Goal: Task Accomplishment & Management: Manage account settings

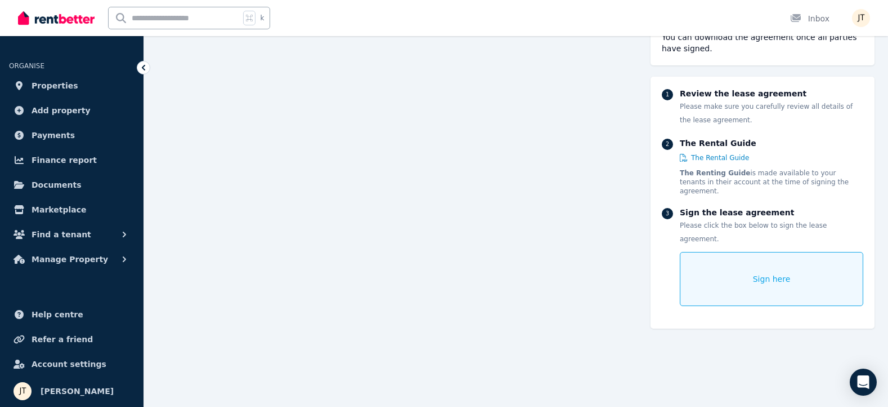
scroll to position [137, 0]
click at [777, 252] on div "Sign here" at bounding box center [772, 279] width 184 height 54
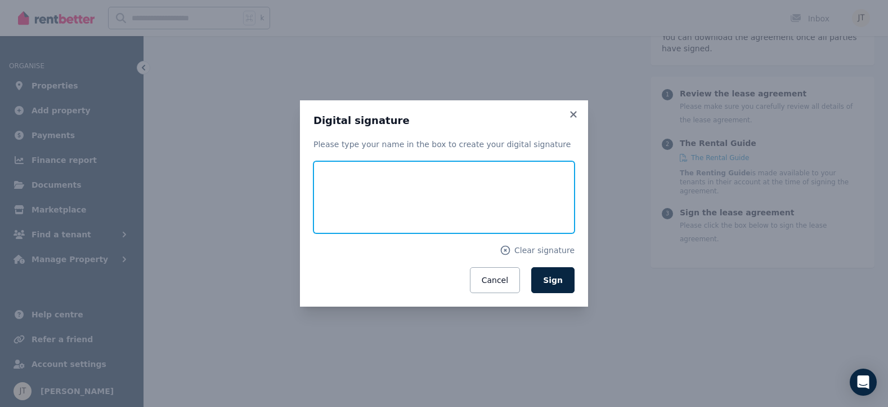
click at [425, 185] on input "text" at bounding box center [444, 197] width 261 height 72
type input "**********"
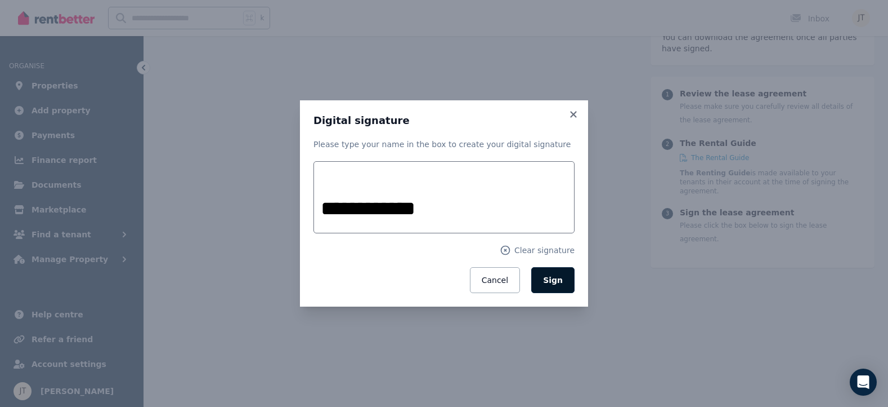
click at [559, 282] on span "Sign" at bounding box center [553, 279] width 20 height 9
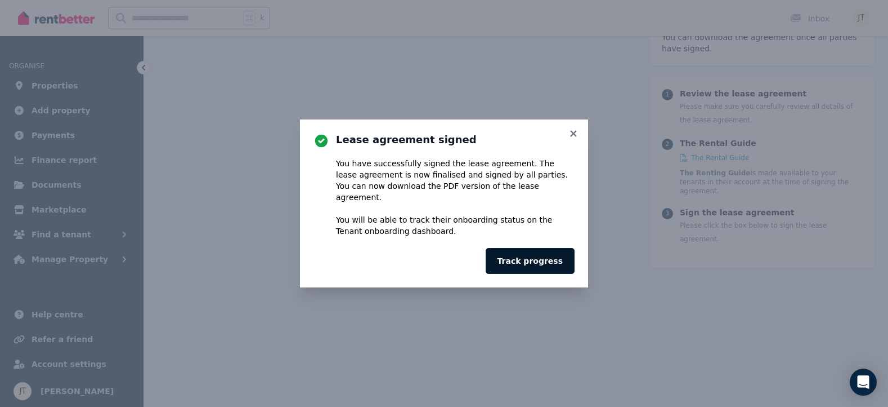
click at [546, 258] on button "Track progress" at bounding box center [530, 261] width 89 height 26
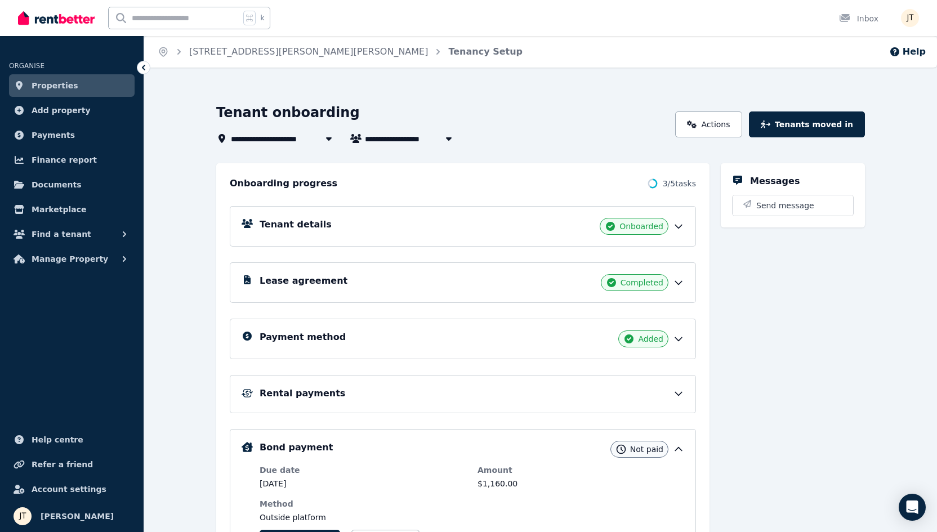
click at [379, 229] on div "Tenant details Onboarded" at bounding box center [472, 226] width 425 height 17
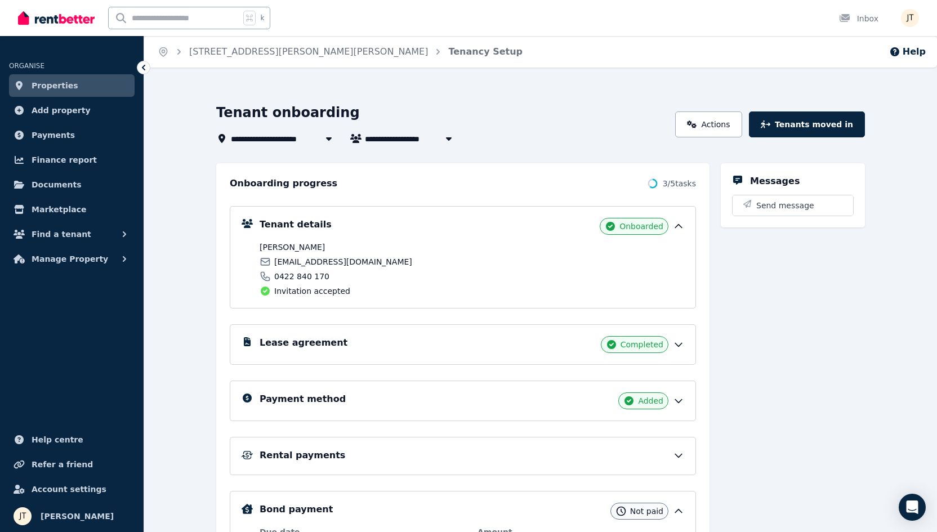
click at [379, 229] on div "Tenant details Onboarded" at bounding box center [472, 226] width 425 height 17
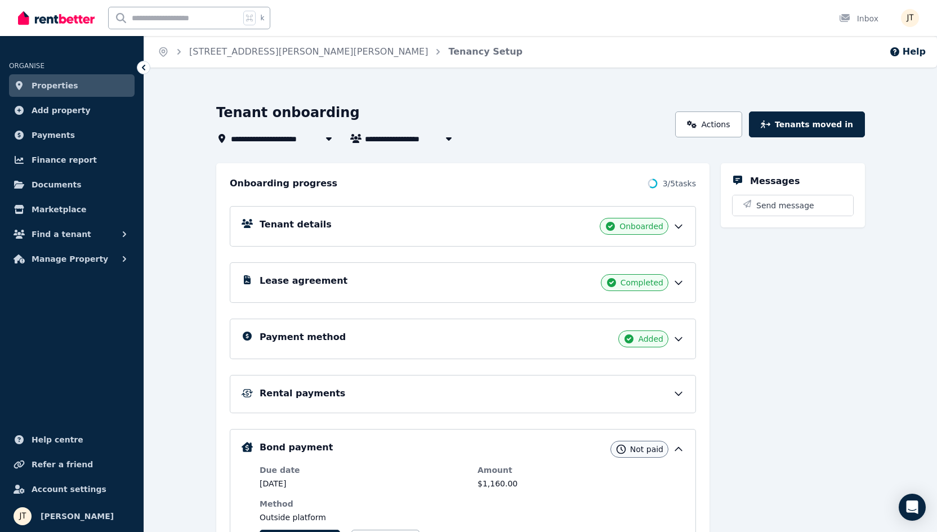
click at [352, 335] on div "Payment method Added" at bounding box center [472, 339] width 425 height 17
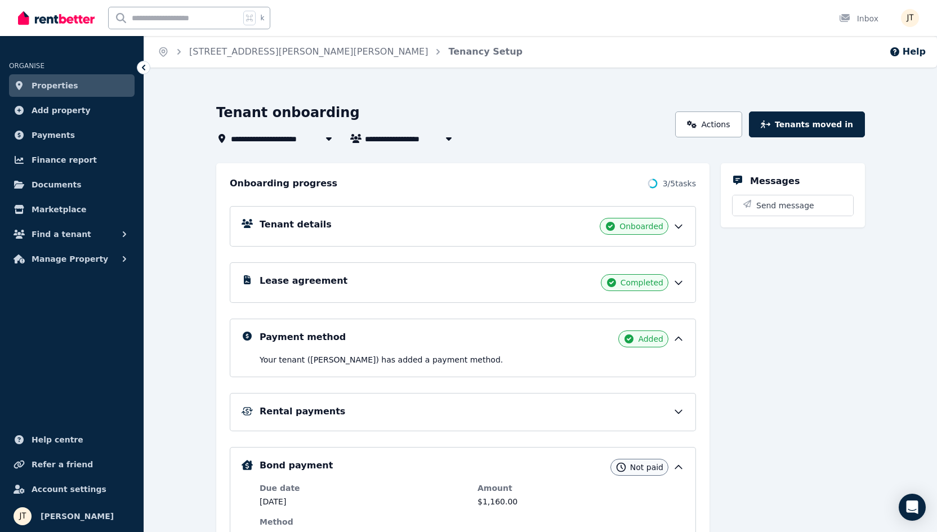
click at [364, 288] on div "Lease agreement Completed" at bounding box center [472, 282] width 425 height 17
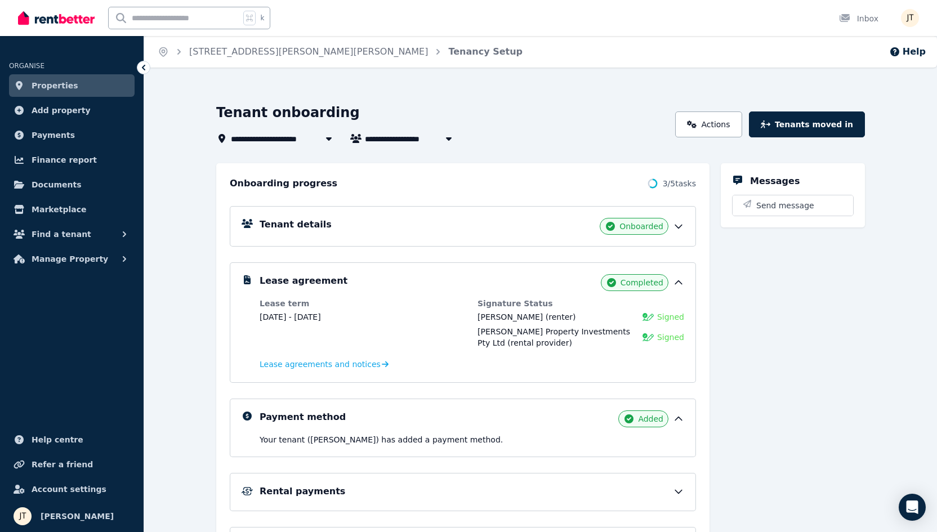
click at [65, 88] on span "Properties" at bounding box center [55, 86] width 47 height 14
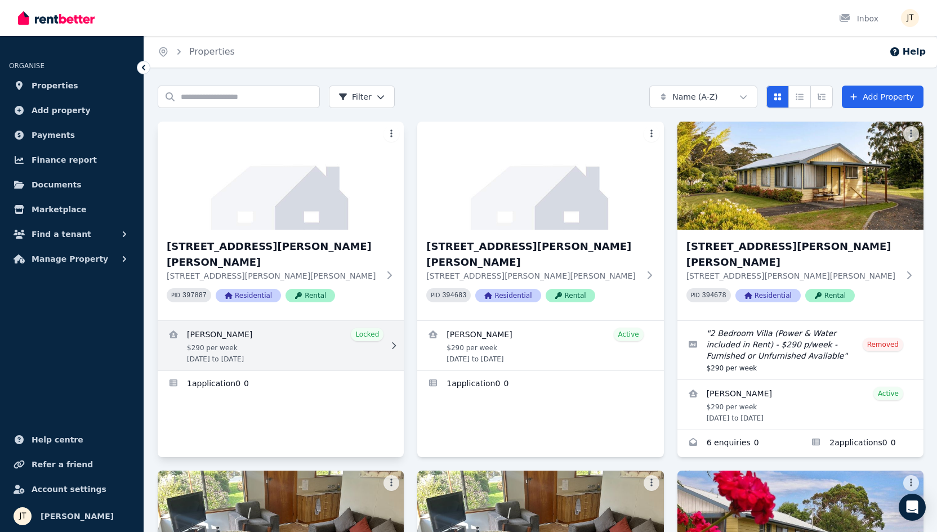
click at [271, 329] on link "View details for Alexandre Flaschner" at bounding box center [281, 346] width 246 height 50
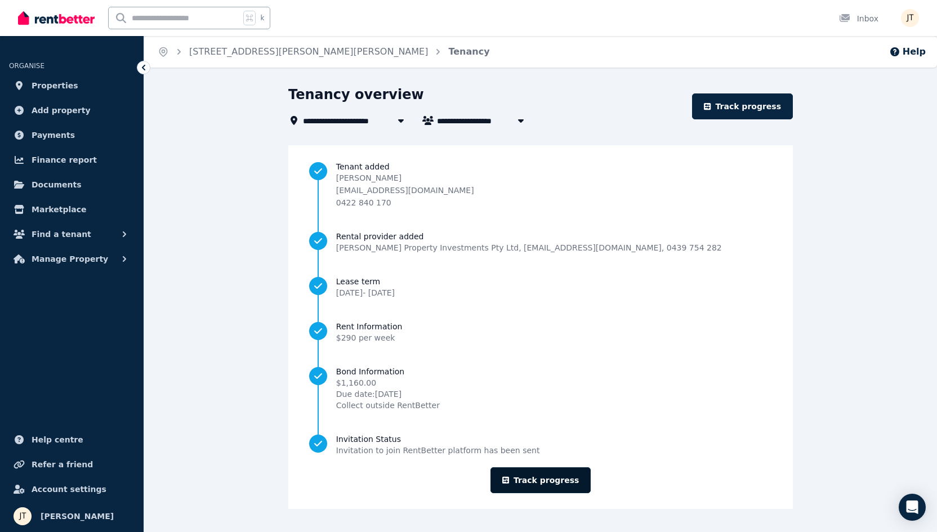
click at [550, 406] on link "Track progress" at bounding box center [540, 480] width 101 height 26
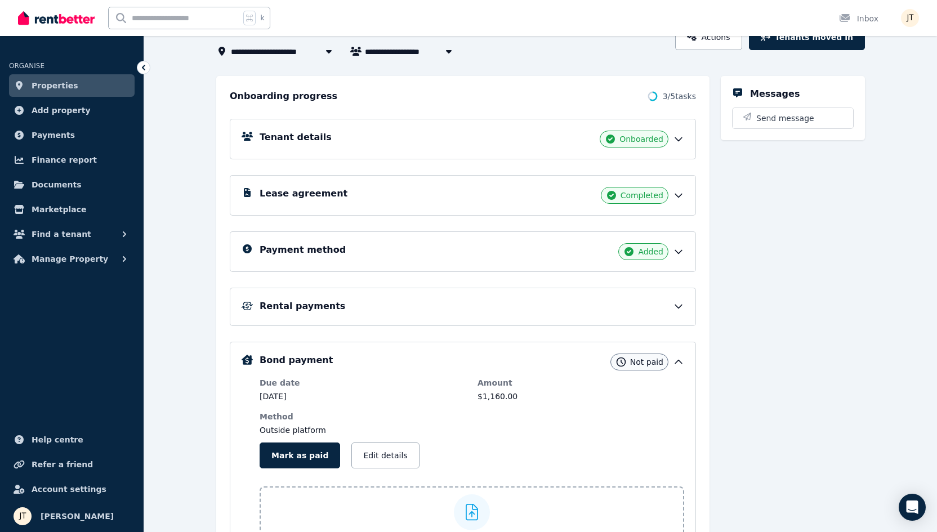
scroll to position [11, 0]
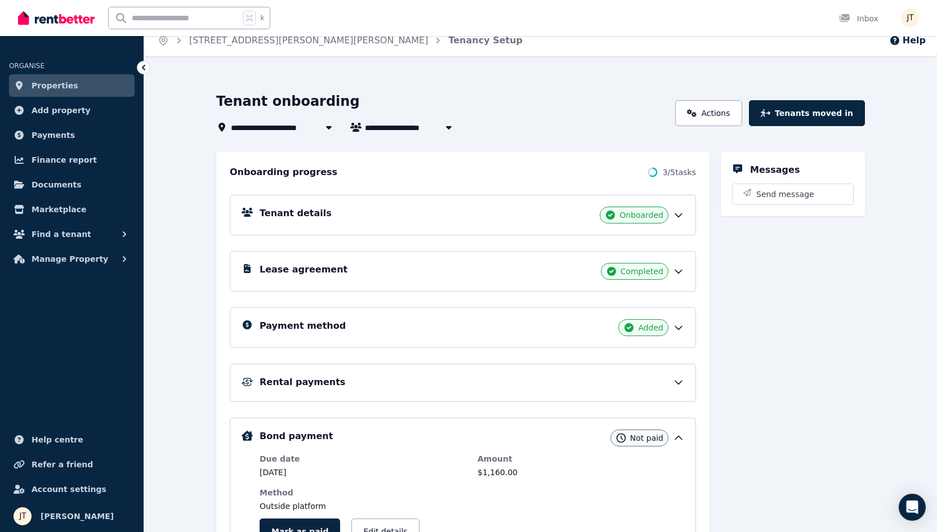
click at [445, 207] on div "Tenant details Onboarded" at bounding box center [472, 215] width 425 height 17
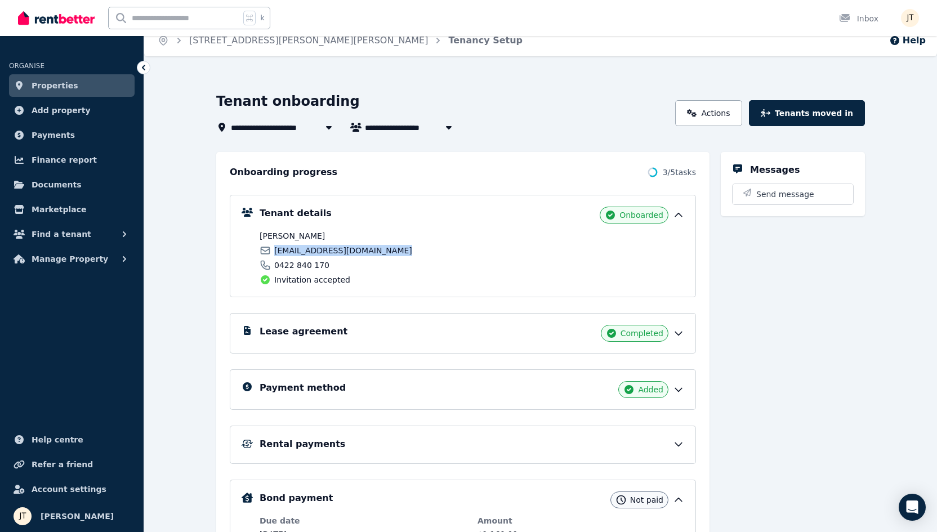
drag, startPoint x: 387, startPoint y: 252, endPoint x: 274, endPoint y: 252, distance: 113.2
click at [274, 252] on span "[EMAIL_ADDRESS][DOMAIN_NAME]" at bounding box center [343, 250] width 138 height 11
copy span "[EMAIL_ADDRESS][DOMAIN_NAME]"
click at [85, 83] on link "Properties" at bounding box center [72, 85] width 126 height 23
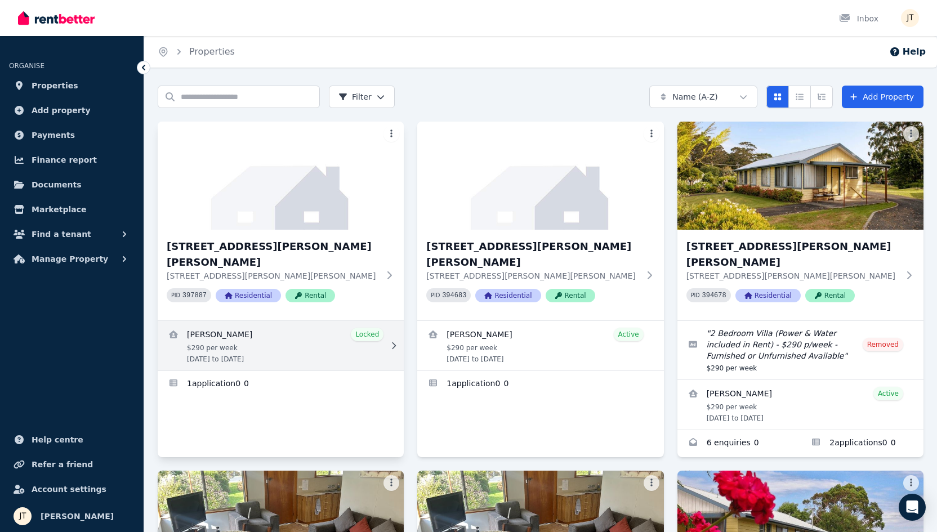
click at [245, 321] on link "View details for Alexandre Flaschner" at bounding box center [281, 346] width 246 height 50
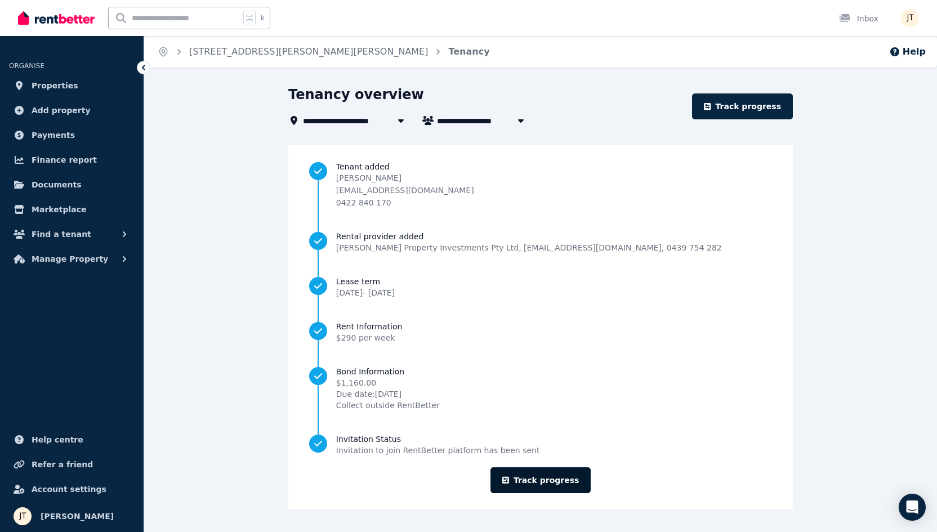
click at [547, 406] on link "Track progress" at bounding box center [540, 480] width 101 height 26
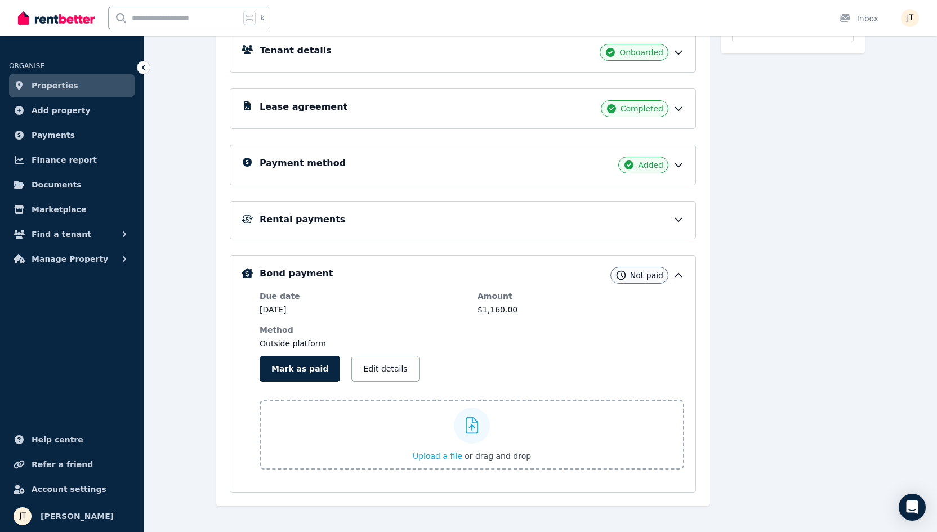
scroll to position [172, 0]
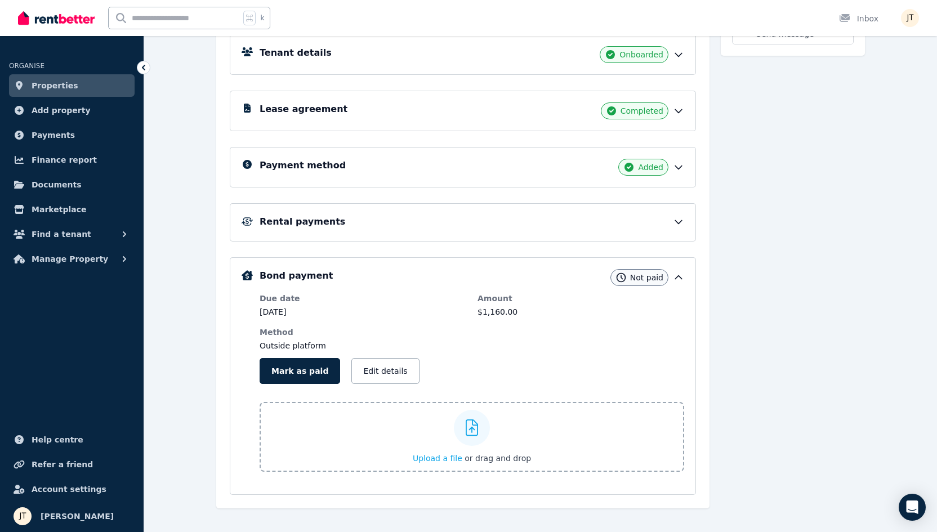
click at [551, 57] on div "Tenant details Onboarded" at bounding box center [472, 54] width 425 height 17
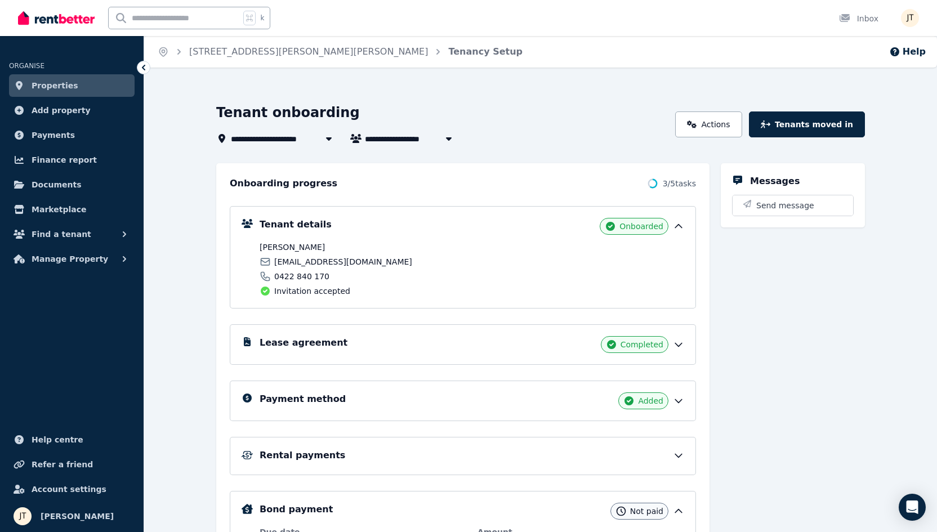
scroll to position [0, 0]
click at [481, 358] on div "Lease agreement Completed" at bounding box center [463, 344] width 466 height 41
click at [494, 342] on div "Lease agreement Completed" at bounding box center [472, 344] width 425 height 17
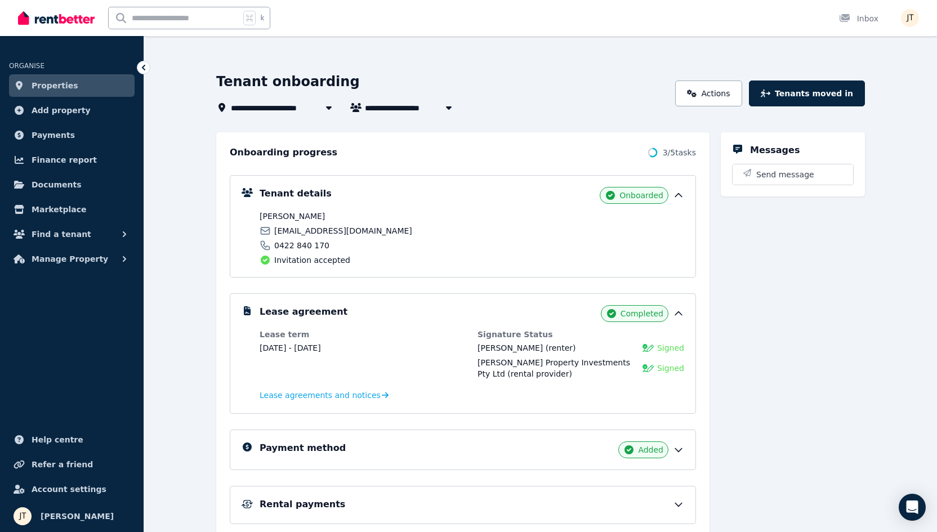
scroll to position [73, 0]
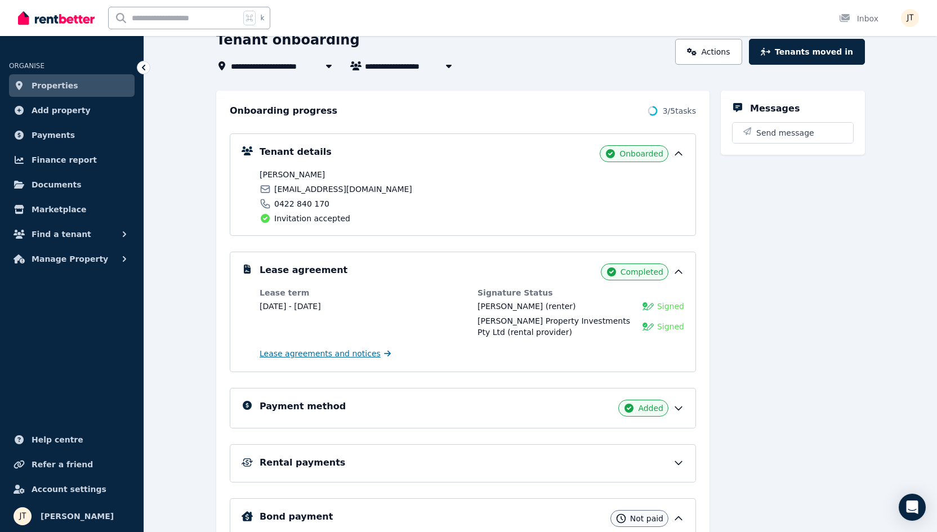
click at [329, 357] on span "Lease agreements and notices" at bounding box center [320, 353] width 121 height 11
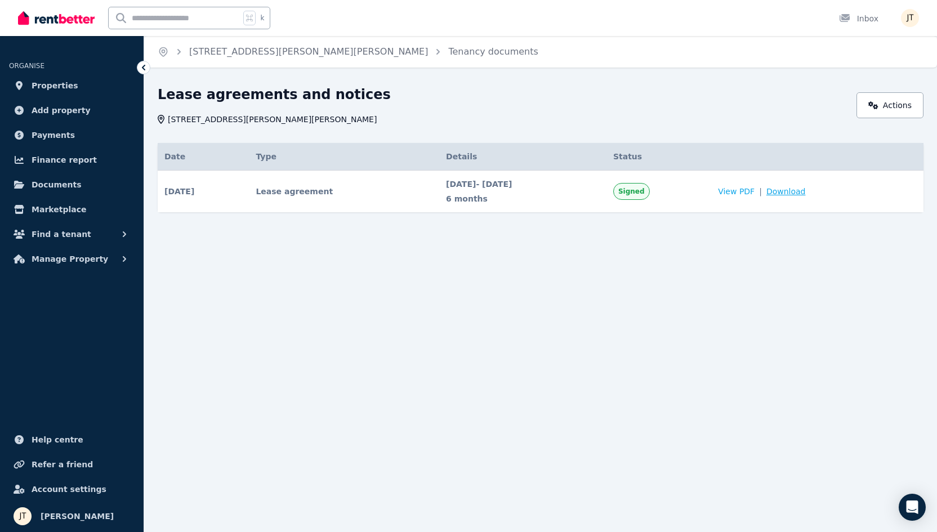
click at [806, 191] on span "Download" at bounding box center [785, 191] width 39 height 11
click at [52, 85] on span "Properties" at bounding box center [55, 86] width 47 height 14
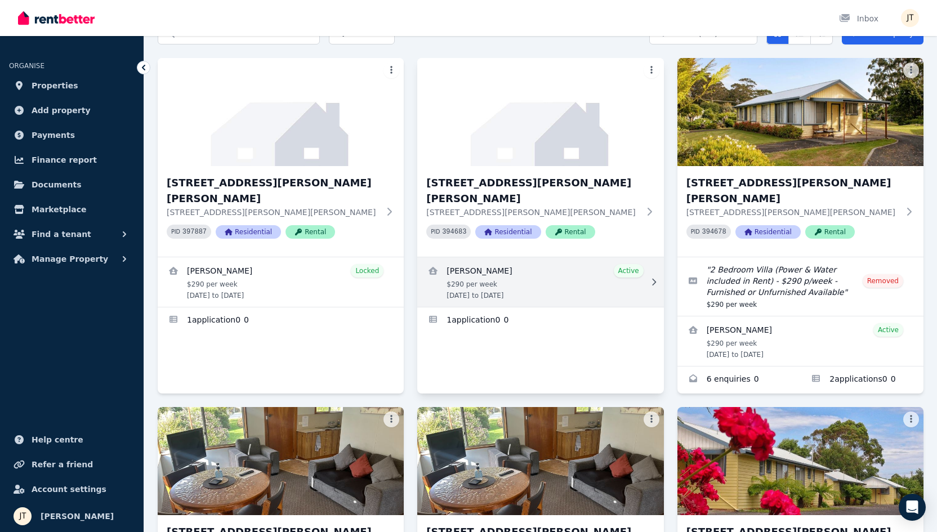
scroll to position [74, 0]
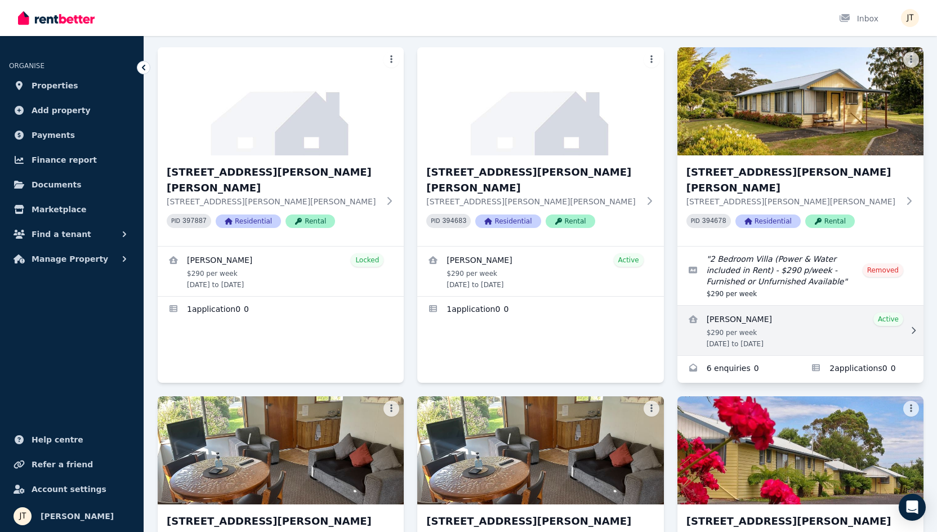
click at [772, 320] on link "View details for Pamela Carroll" at bounding box center [800, 331] width 246 height 50
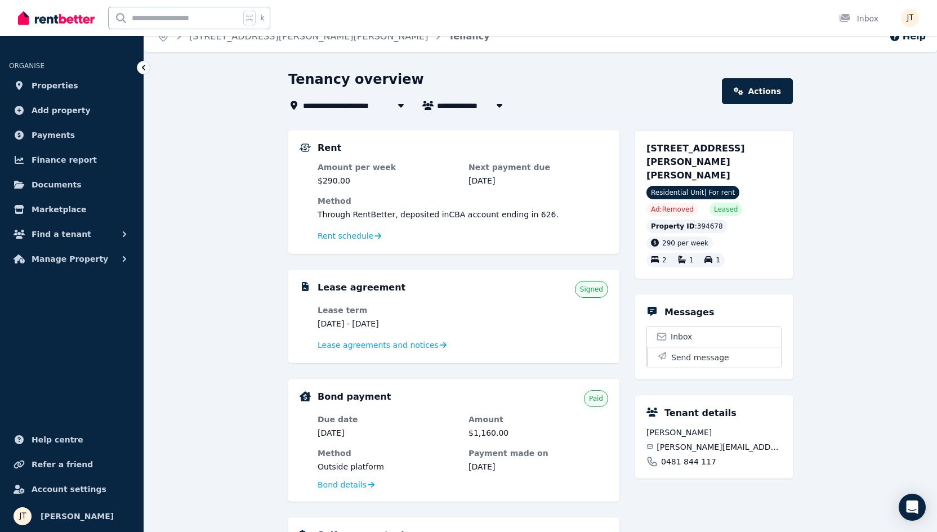
scroll to position [18, 0]
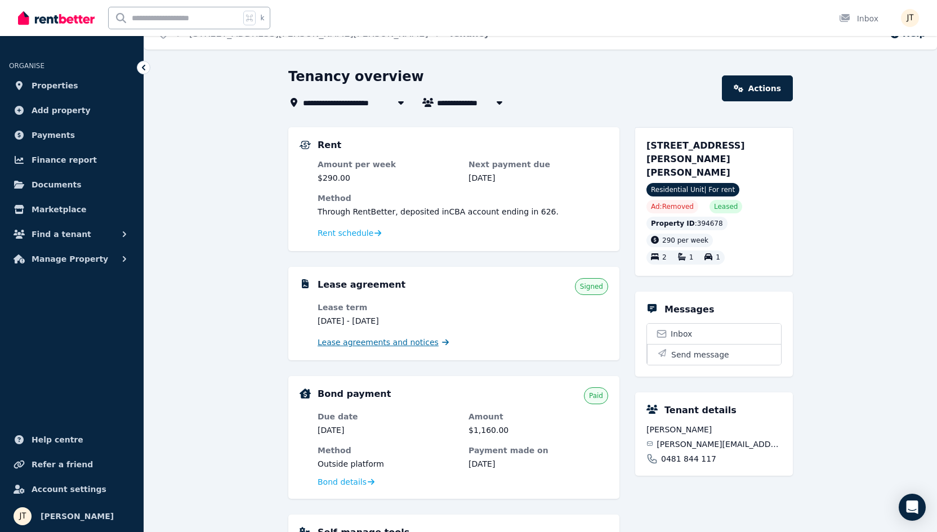
click at [407, 346] on span "Lease agreements and notices" at bounding box center [378, 342] width 121 height 11
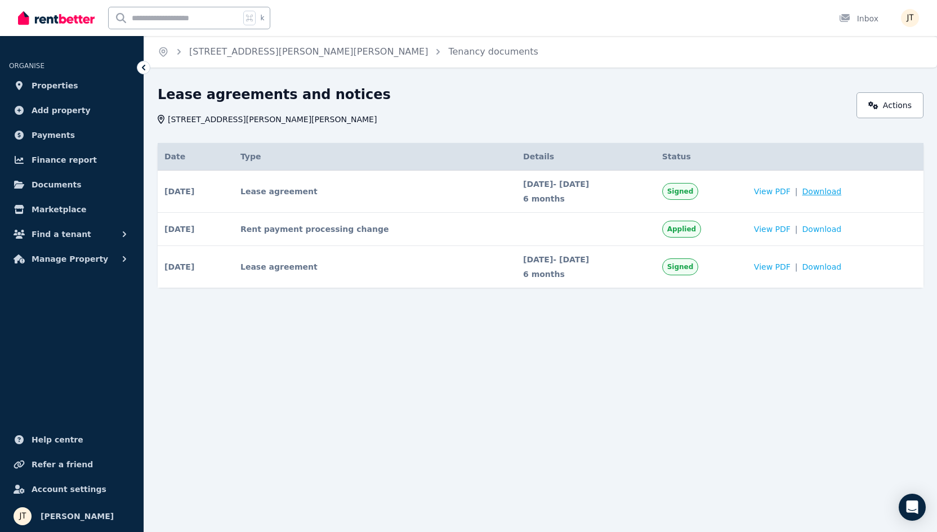
click at [842, 194] on span "Download" at bounding box center [821, 191] width 39 height 11
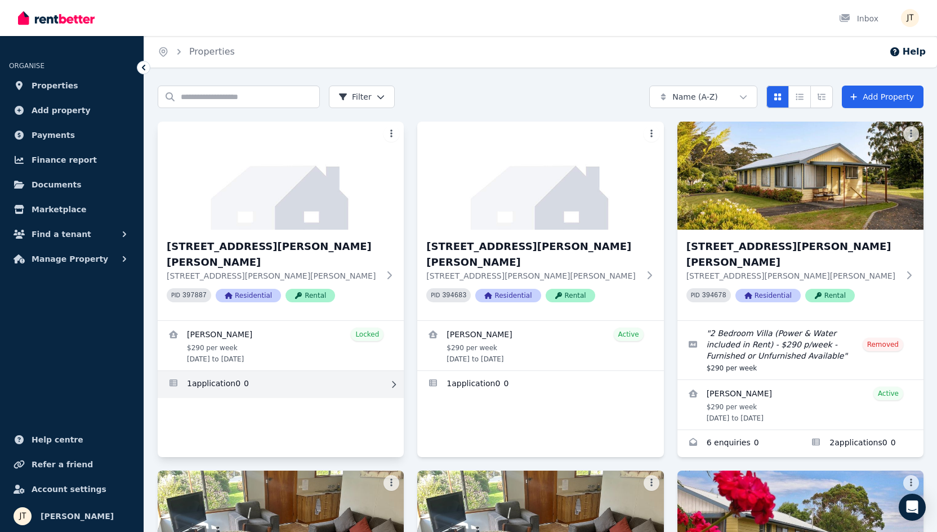
click at [275, 371] on link "Applications for 2/21 Andrew St, Strahan" at bounding box center [281, 384] width 246 height 27
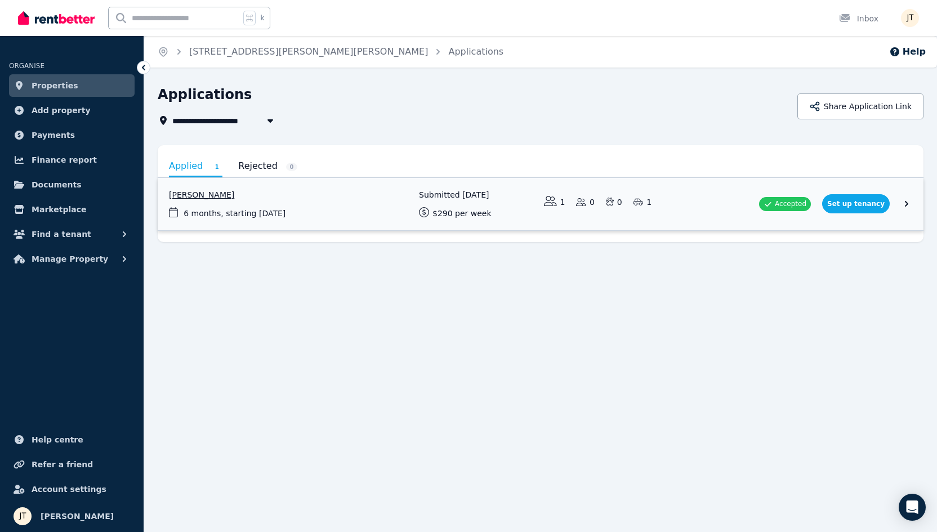
click at [341, 186] on link "View application: Alexandre Flaschner" at bounding box center [541, 204] width 766 height 52
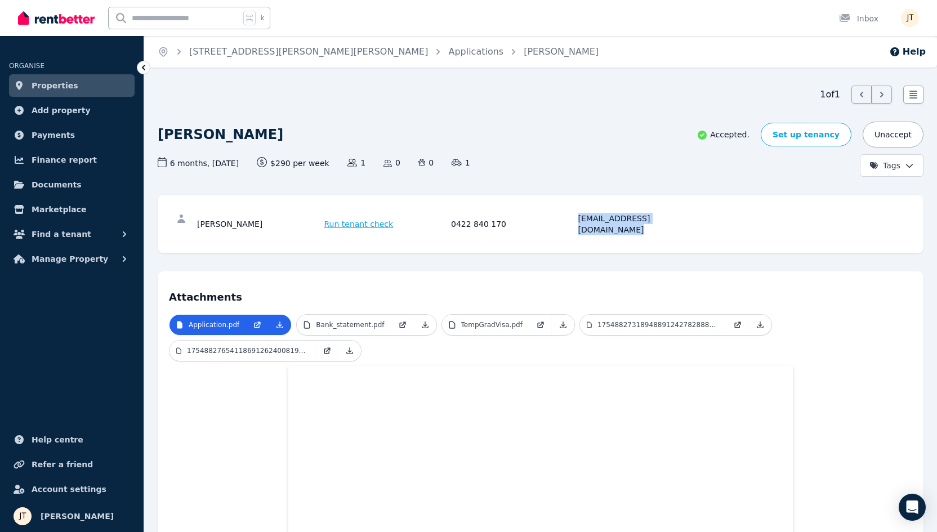
drag, startPoint x: 691, startPoint y: 218, endPoint x: 564, endPoint y: 218, distance: 126.7
click at [564, 218] on div "[PERSON_NAME] Run tenant check 0422 840 170 [EMAIL_ADDRESS][DOMAIN_NAME]" at bounding box center [449, 224] width 504 height 23
copy div "[EMAIL_ADDRESS][DOMAIN_NAME]"
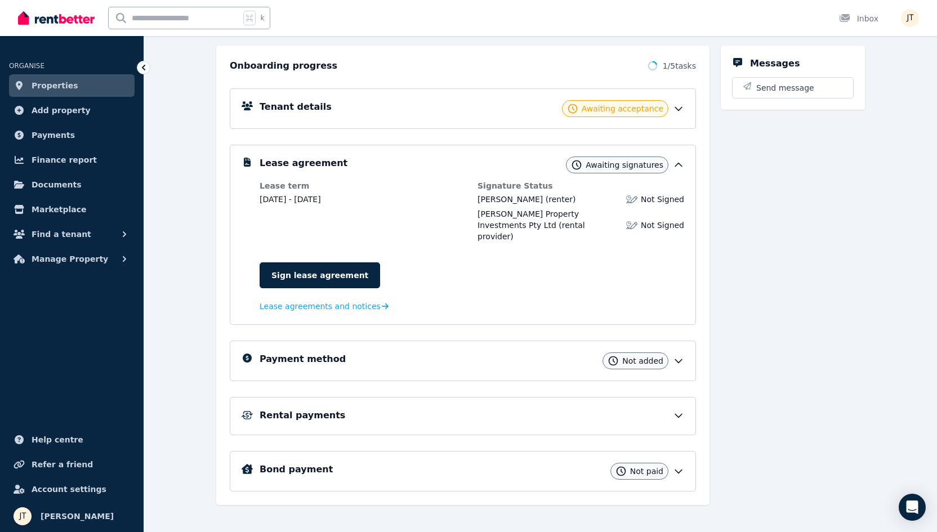
click at [766, 191] on div "Messages Send message" at bounding box center [793, 275] width 144 height 459
